Goal: Task Accomplishment & Management: Use online tool/utility

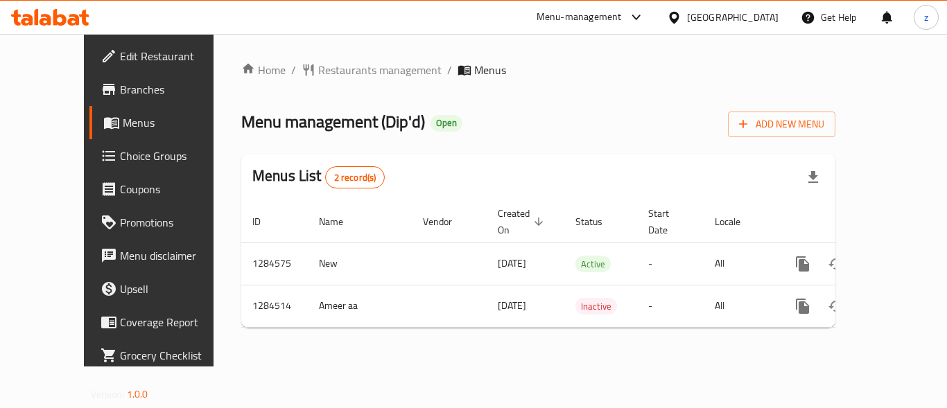
click at [120, 96] on span "Branches" at bounding box center [175, 89] width 111 height 17
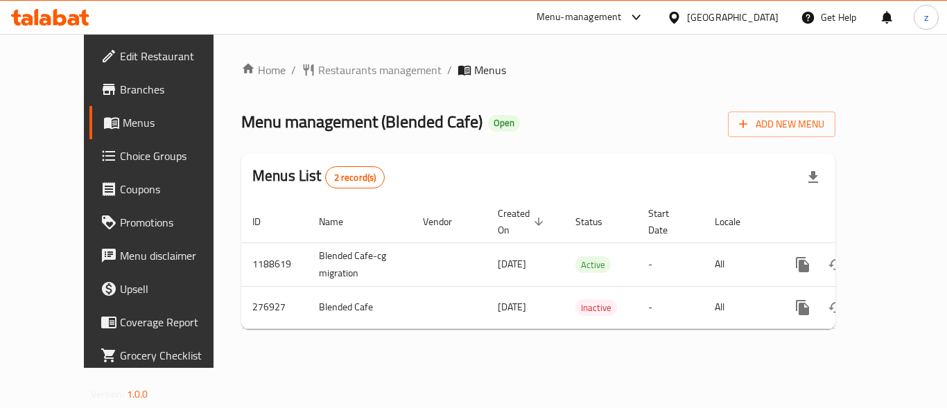
click at [120, 150] on span "Choice Groups" at bounding box center [175, 156] width 111 height 17
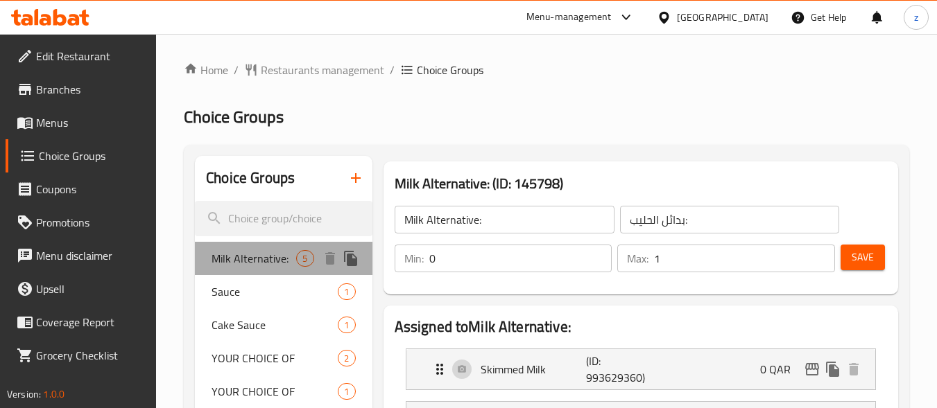
click at [269, 261] on span "Milk Alternative:" at bounding box center [253, 258] width 85 height 17
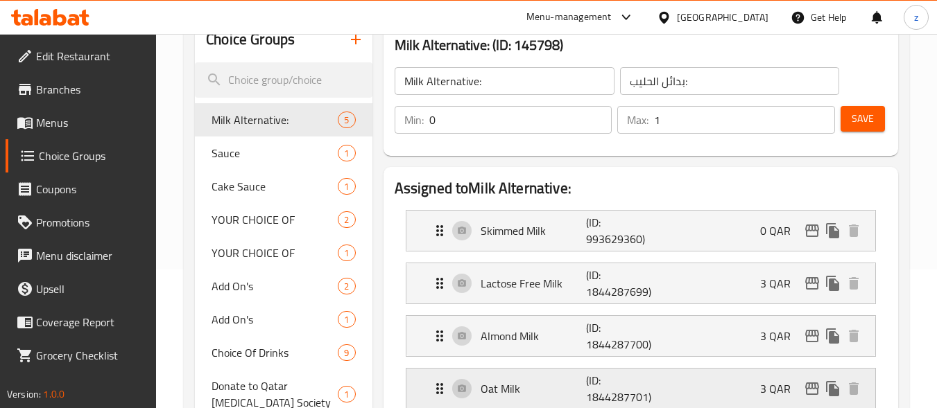
scroll to position [69, 0]
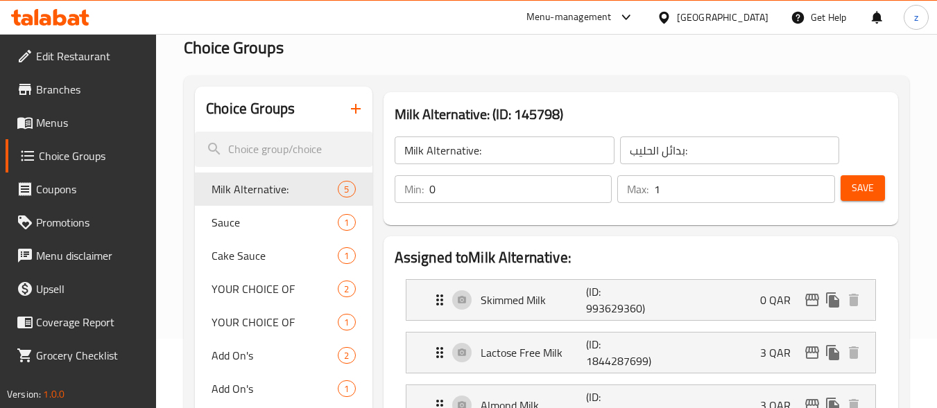
click at [478, 45] on h2 "Choice Groups" at bounding box center [546, 48] width 725 height 22
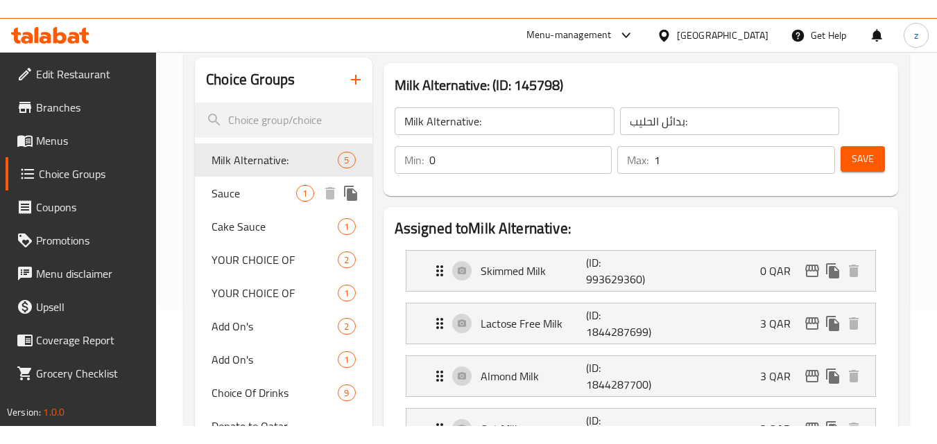
scroll to position [139, 0]
